Goal: Book appointment/travel/reservation

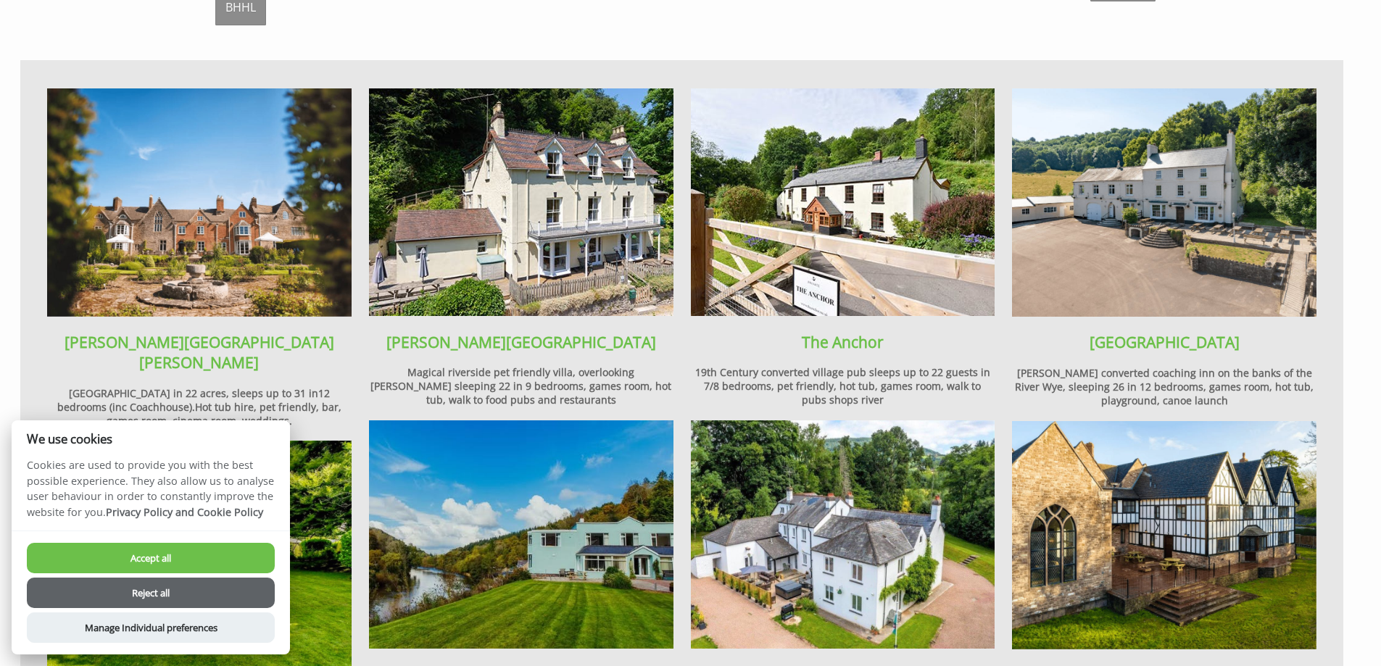
scroll to position [1160, 0]
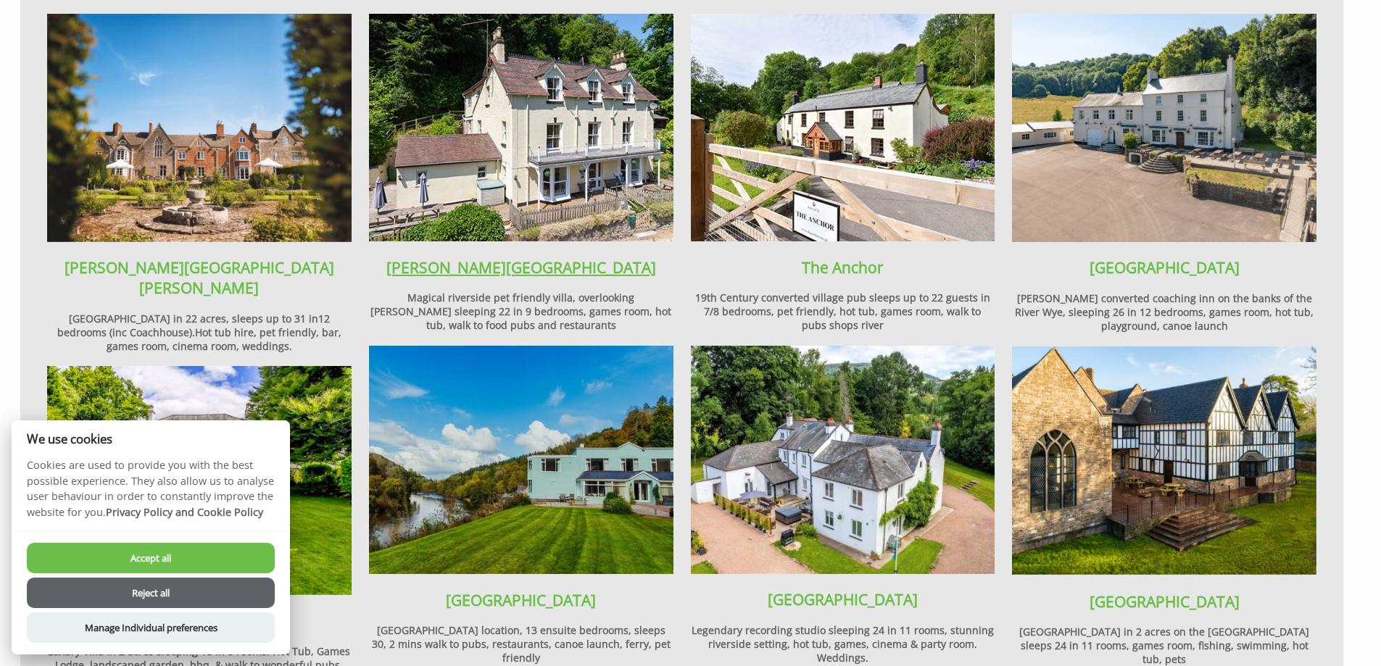
click at [541, 257] on link "[PERSON_NAME][GEOGRAPHIC_DATA]" at bounding box center [521, 267] width 270 height 20
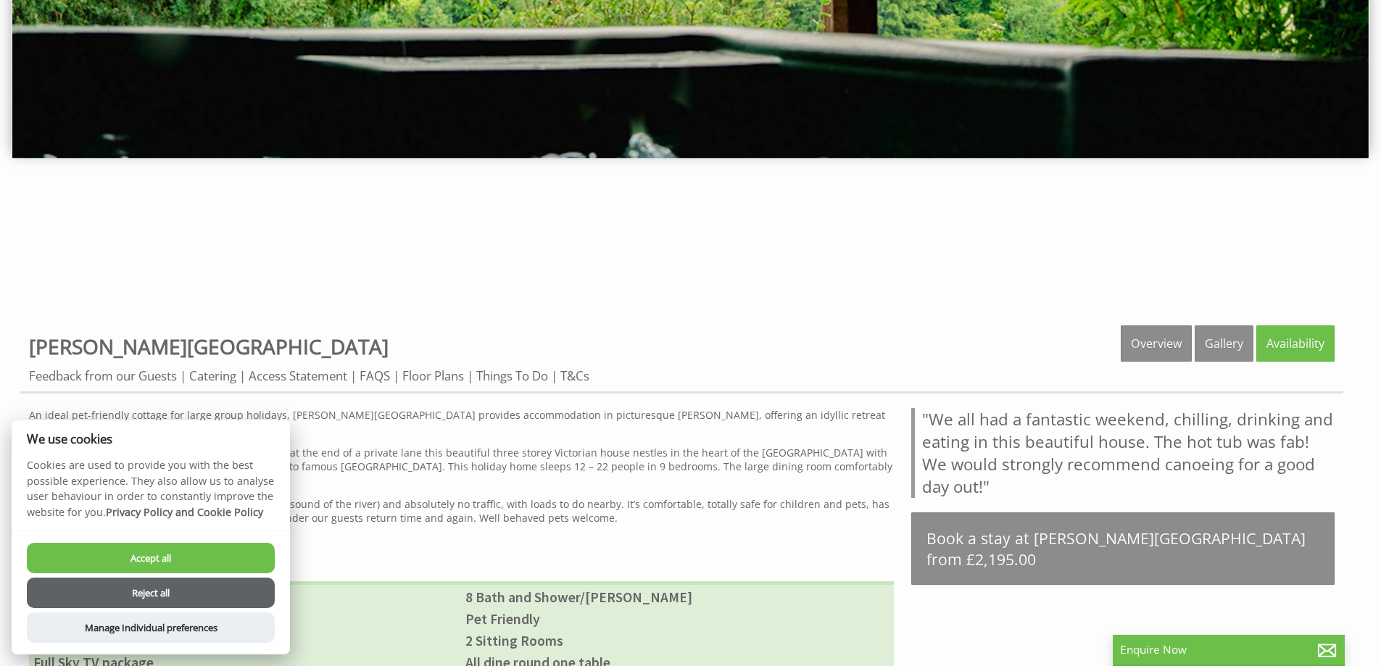
scroll to position [435, 0]
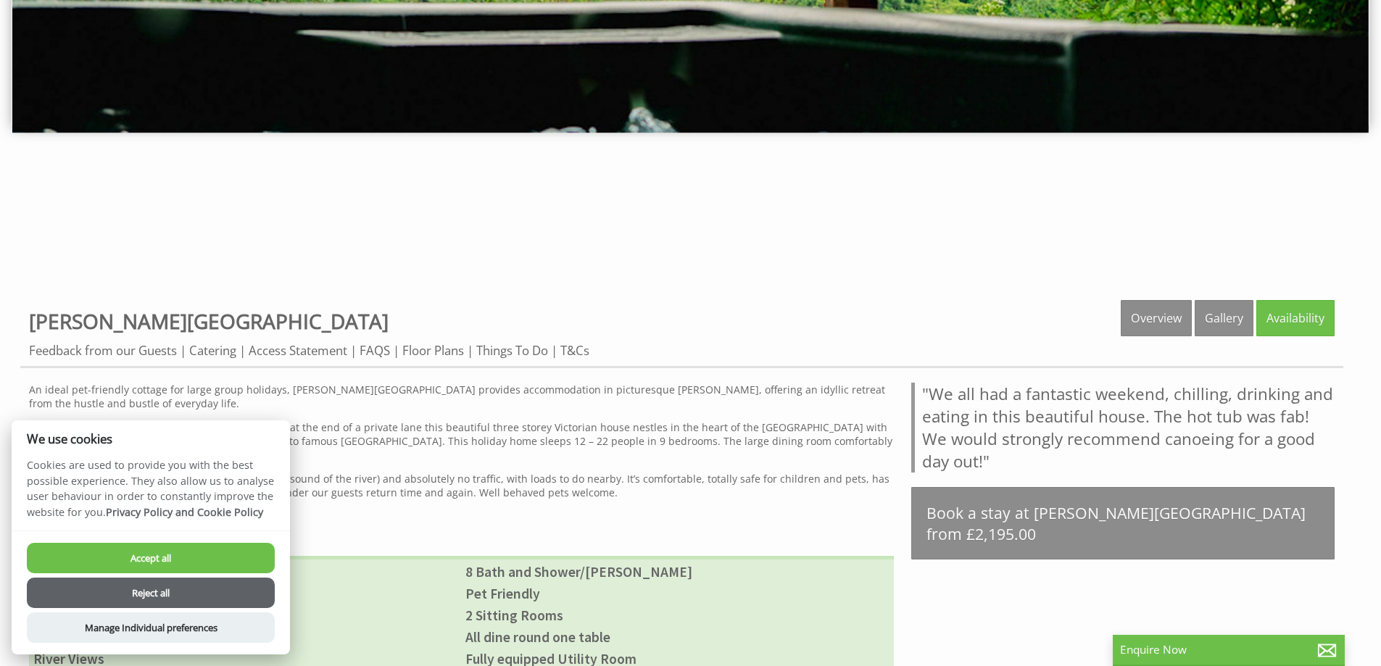
click at [101, 593] on button "Reject all" at bounding box center [151, 593] width 248 height 30
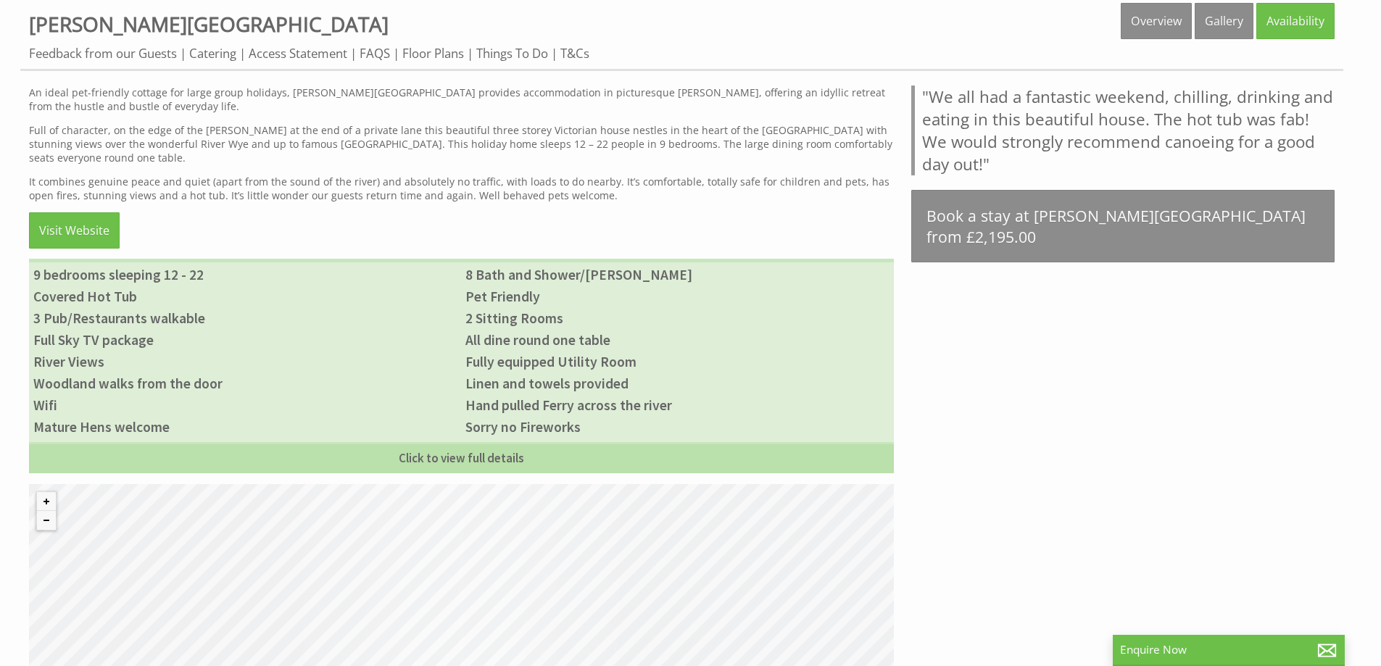
scroll to position [597, 0]
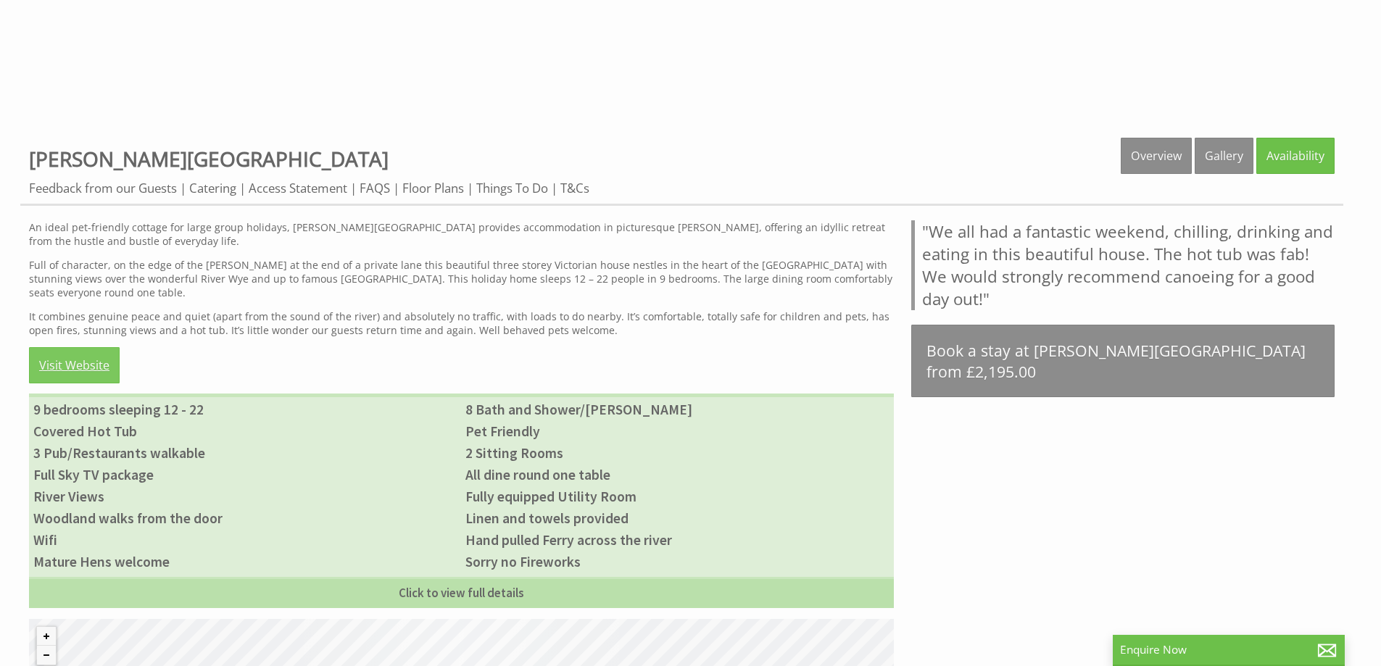
click at [53, 350] on link "Visit Website" at bounding box center [74, 365] width 91 height 36
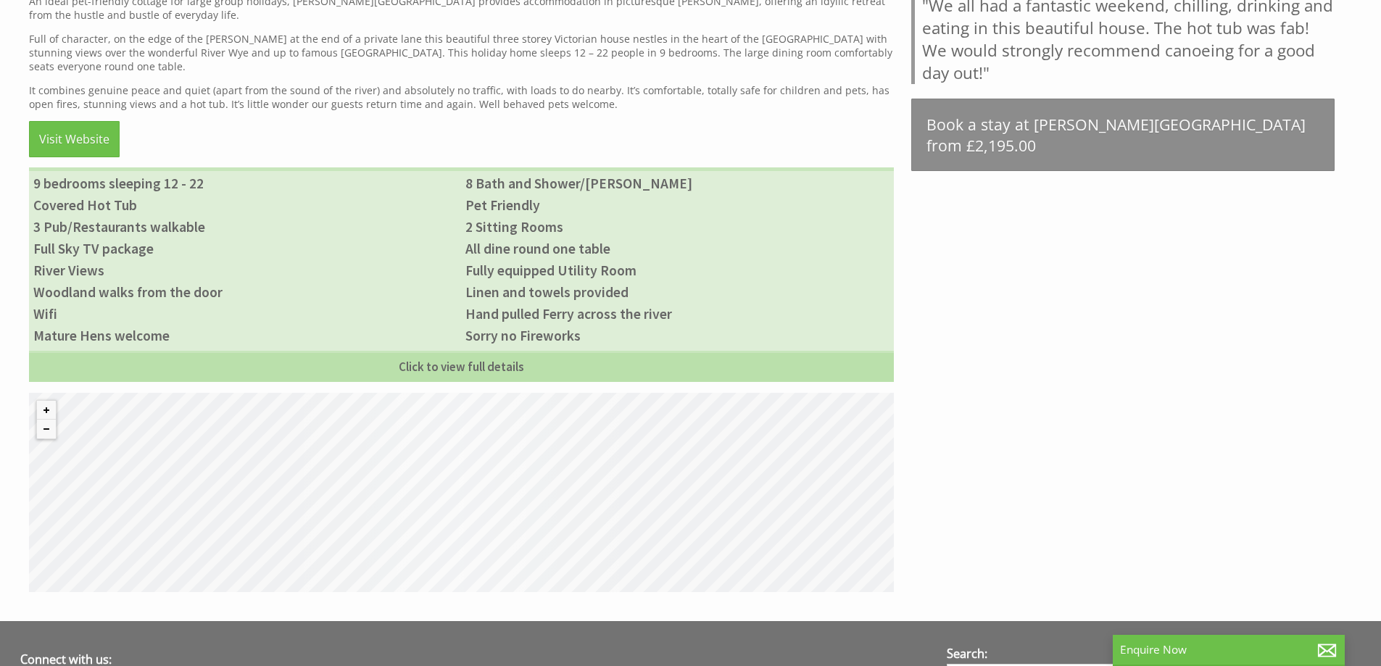
scroll to position [815, 0]
